Goal: Task Accomplishment & Management: Use online tool/utility

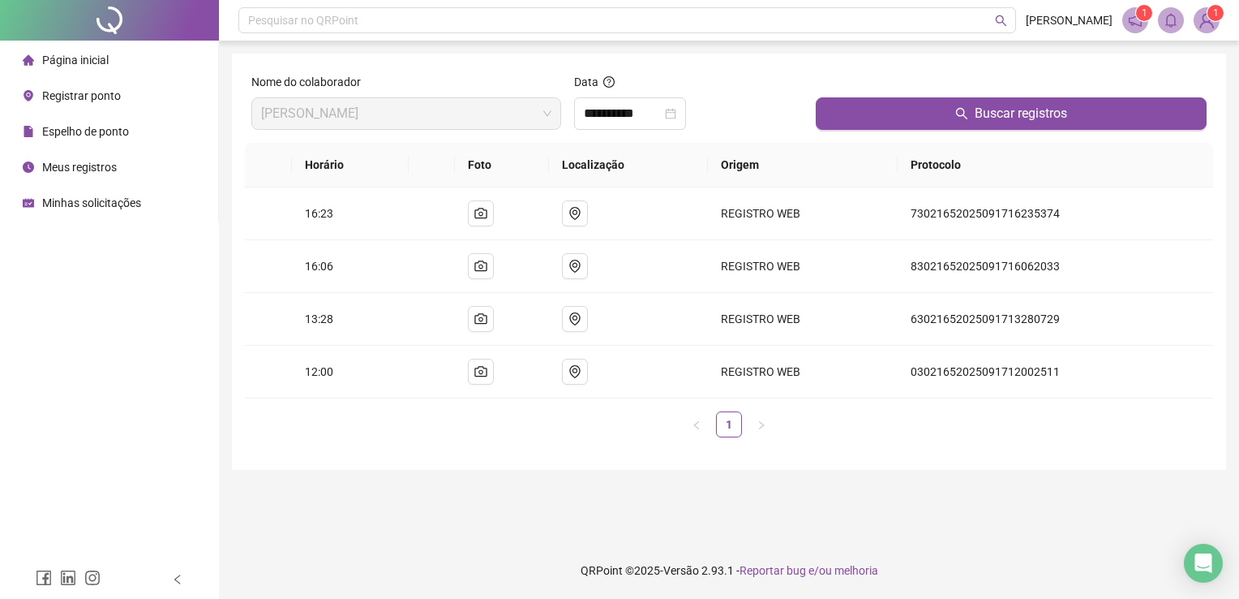
click at [101, 92] on span "Registrar ponto" at bounding box center [81, 95] width 79 height 13
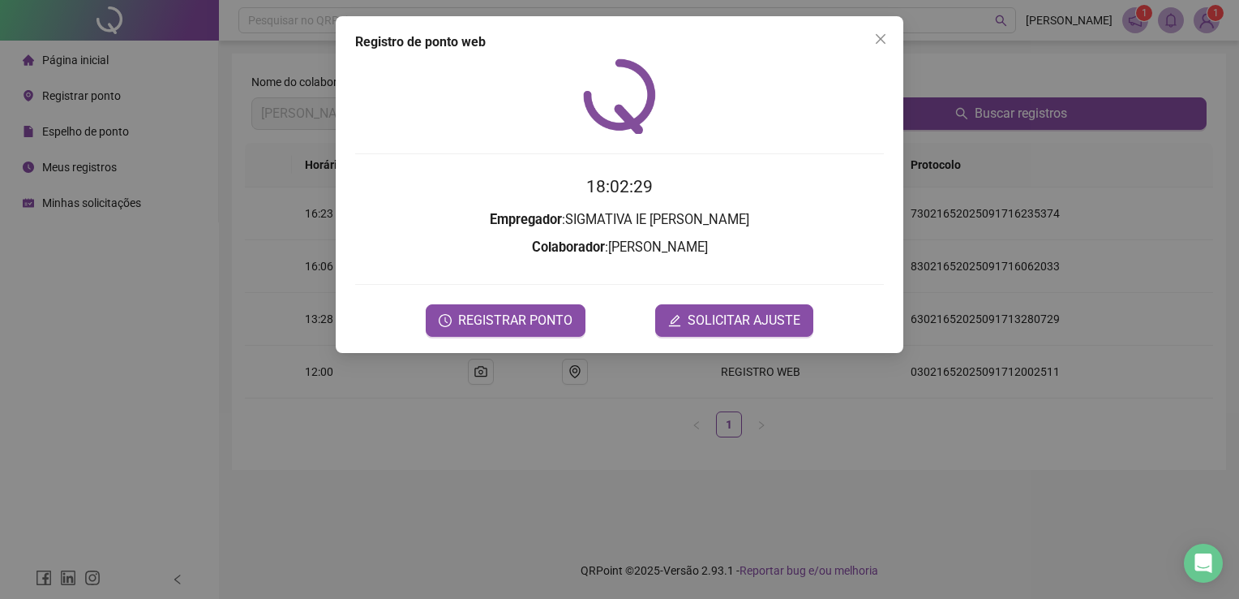
click at [494, 454] on div "Registro de ponto web 18:02:29 Empregador : SIGMATIVA IE [PERSON_NAME] : [PERSO…" at bounding box center [619, 299] width 1239 height 599
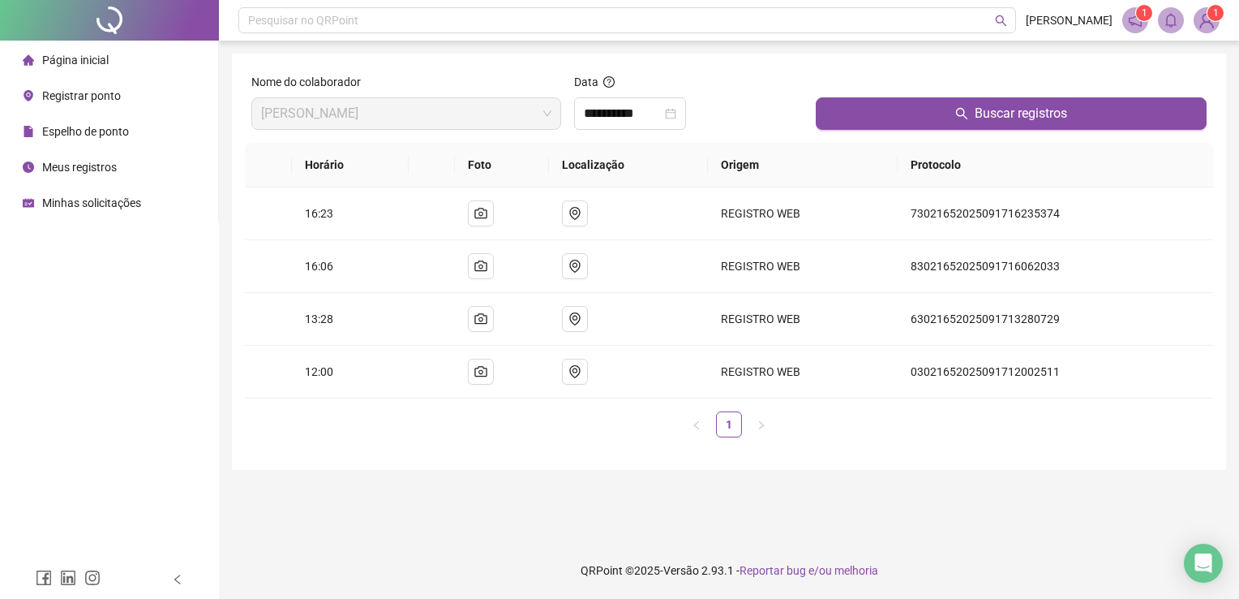
click at [83, 93] on span "Registrar ponto" at bounding box center [81, 95] width 79 height 13
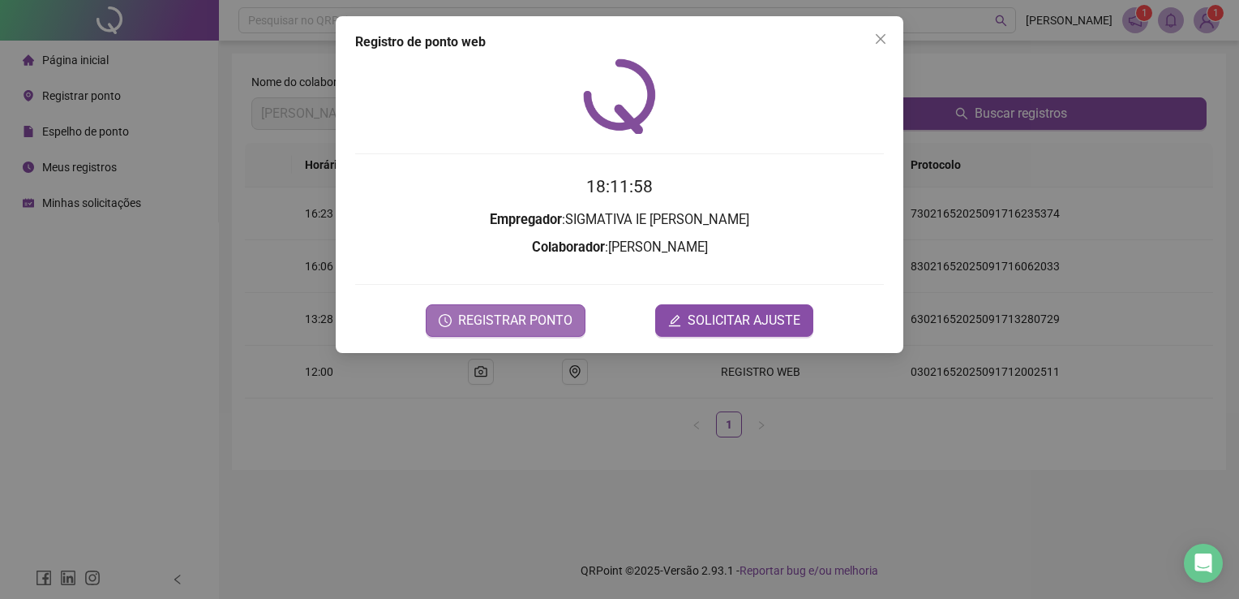
click at [511, 320] on span "REGISTRAR PONTO" at bounding box center [515, 320] width 114 height 19
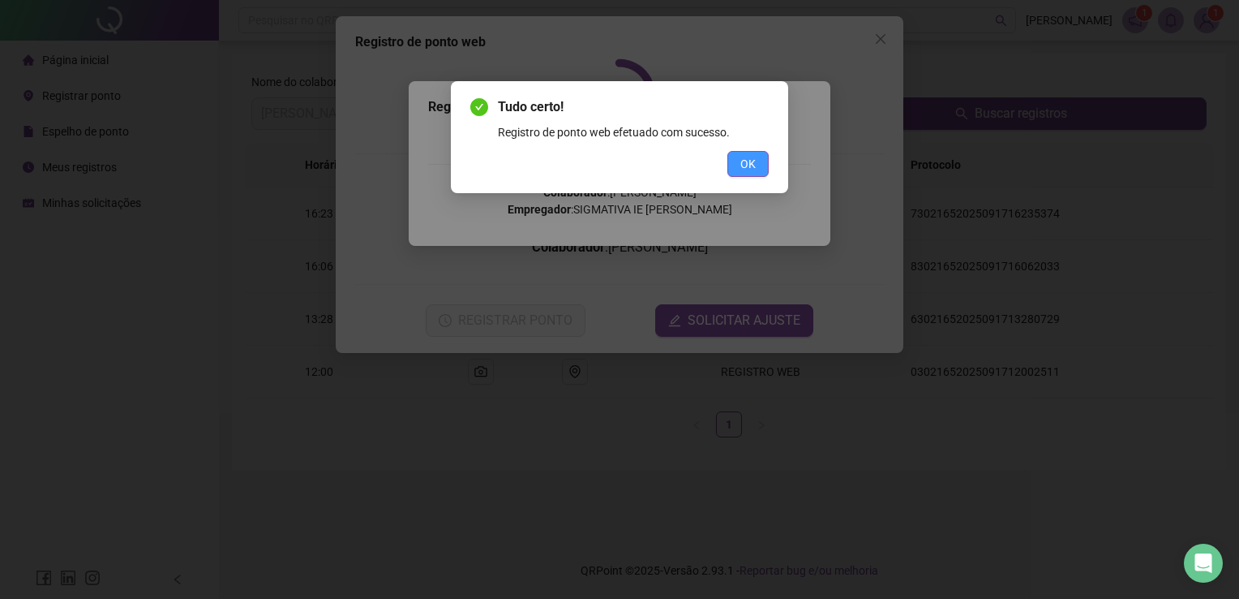
click at [735, 162] on button "OK" at bounding box center [748, 164] width 41 height 26
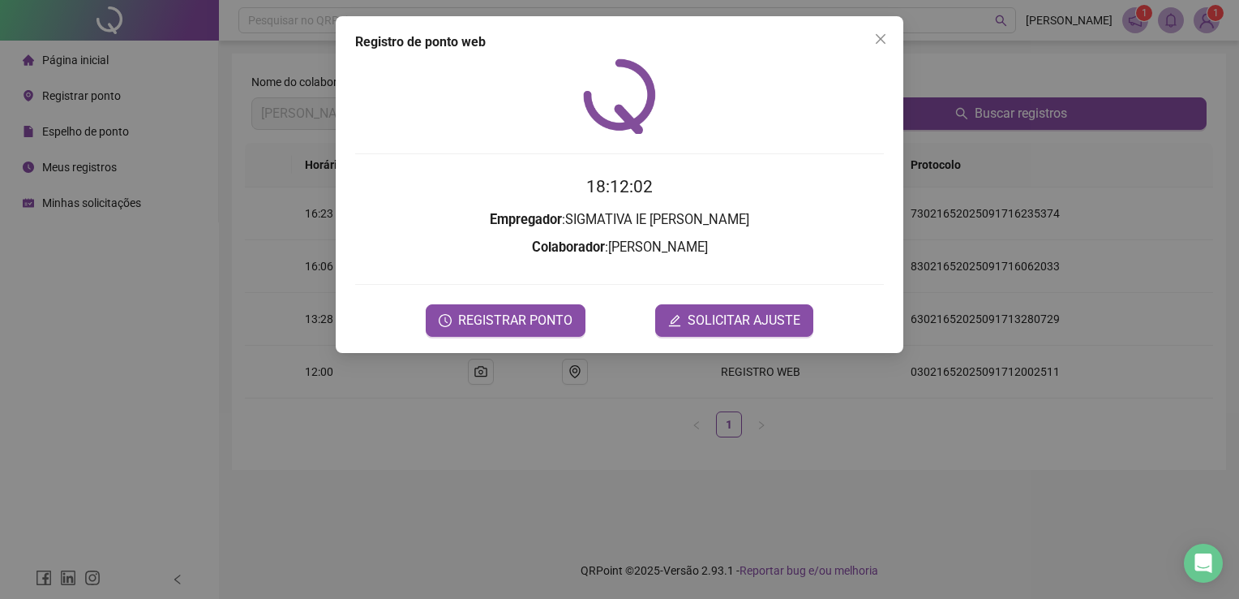
drag, startPoint x: 887, startPoint y: 45, endPoint x: 923, endPoint y: 44, distance: 35.7
click at [894, 44] on div "Registro de ponto web 18:12:02 Empregador : SIGMATIVA IE [PERSON_NAME] : [PERSO…" at bounding box center [620, 184] width 568 height 337
